Goal: Register for event/course

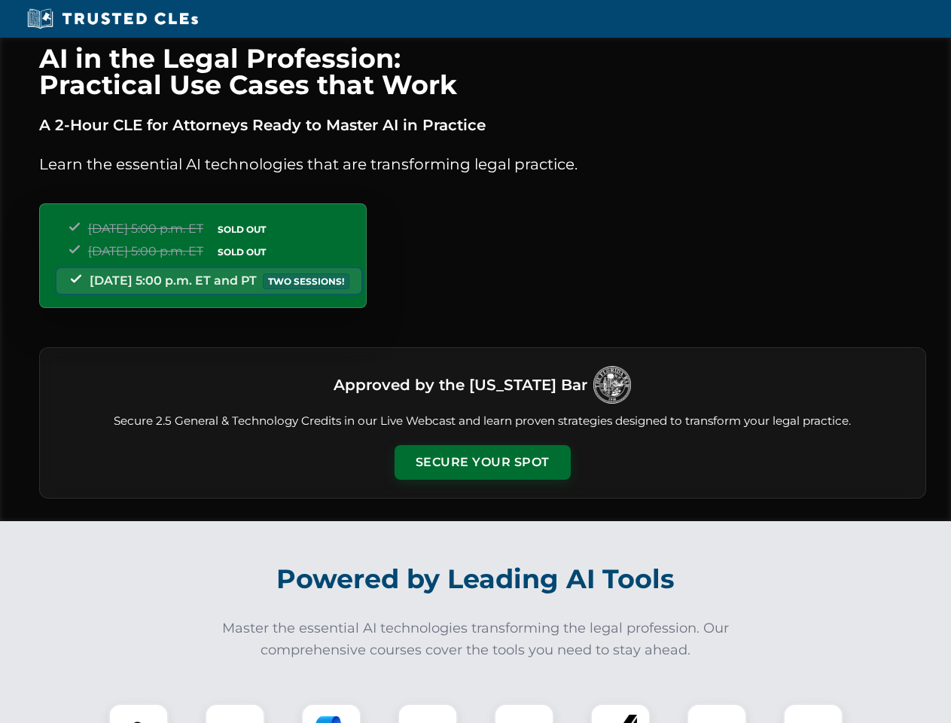
click at [482, 462] on button "Secure Your Spot" at bounding box center [483, 462] width 176 height 35
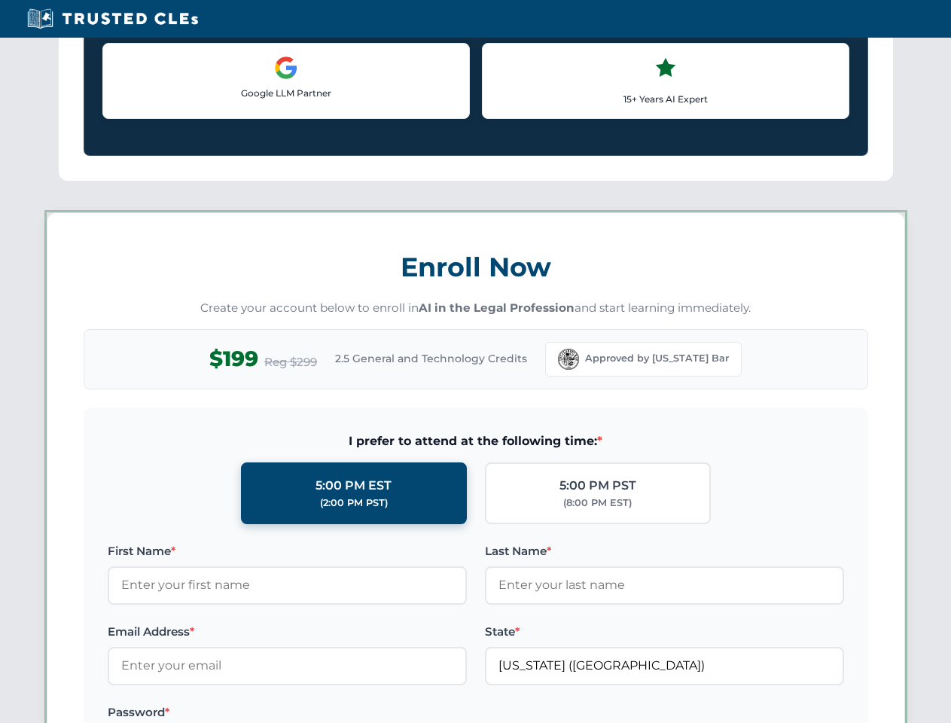
click at [235, 713] on label "Password *" at bounding box center [287, 712] width 359 height 18
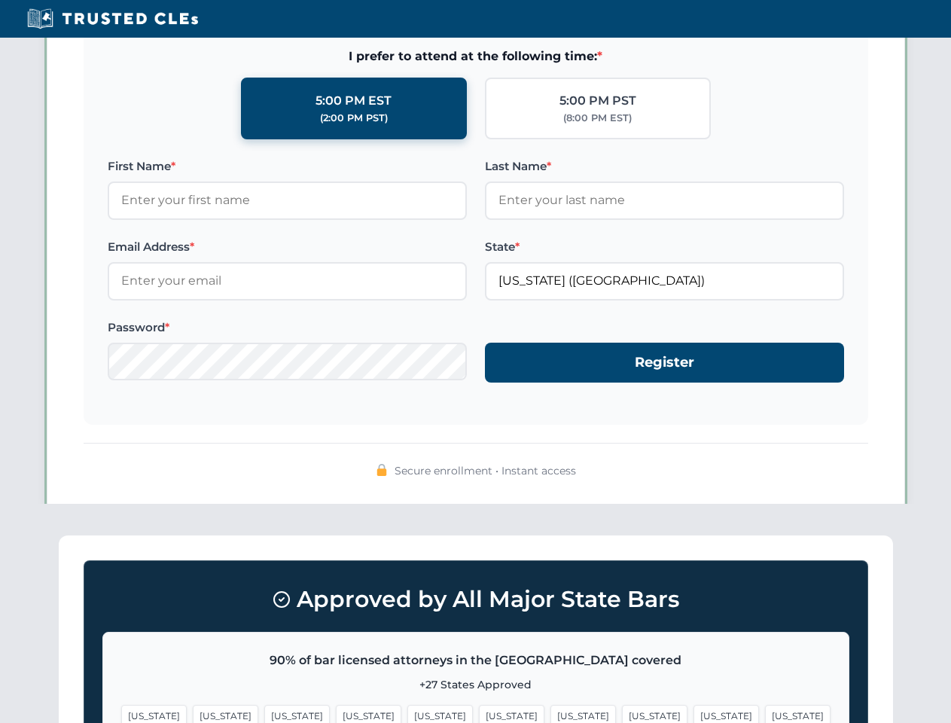
click at [551, 713] on span "[US_STATE]" at bounding box center [584, 716] width 66 height 22
click at [694, 713] on span "[US_STATE]" at bounding box center [727, 716] width 66 height 22
